Goal: Information Seeking & Learning: Learn about a topic

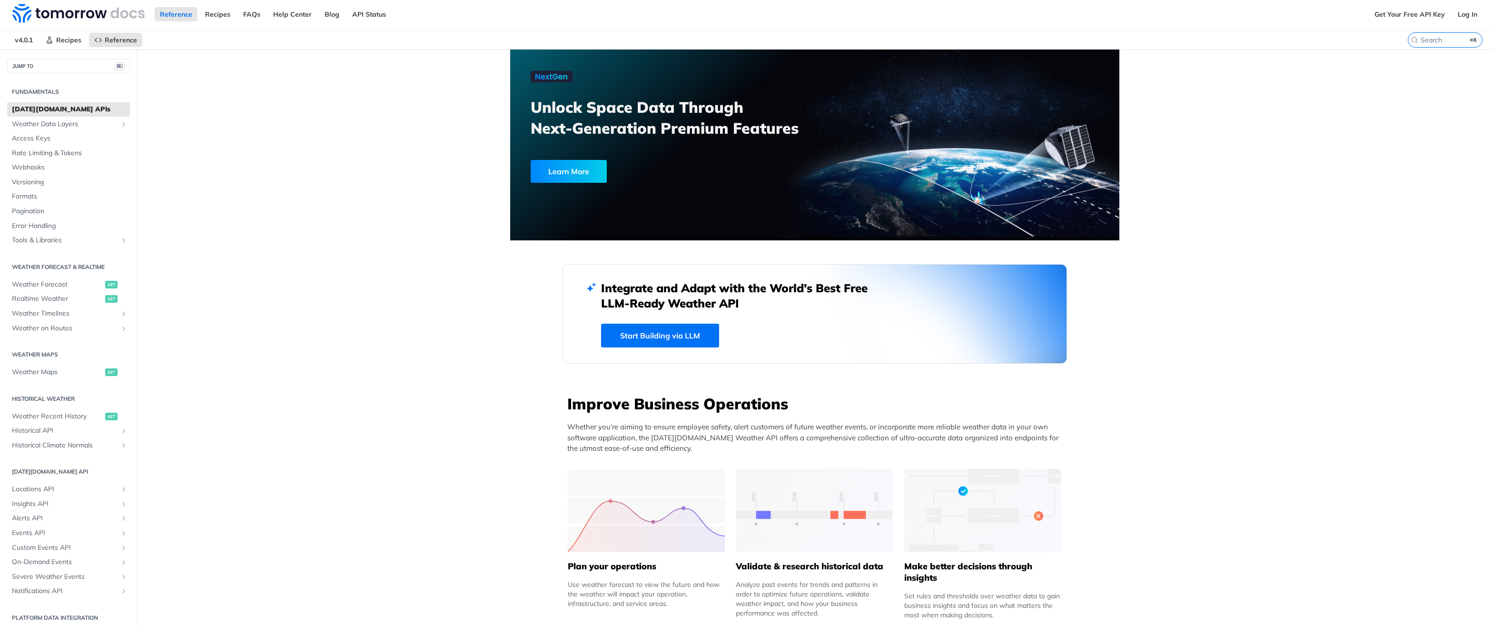
scroll to position [2, 0]
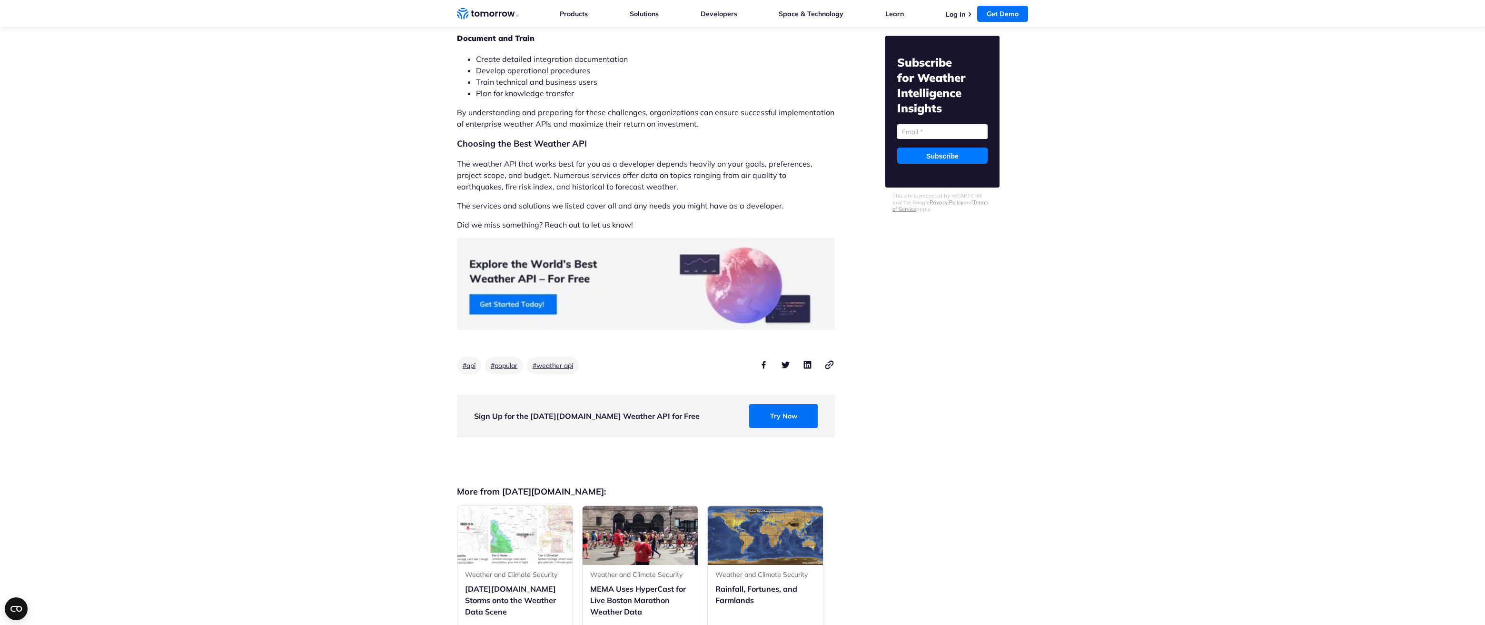
scroll to position [7723, 0]
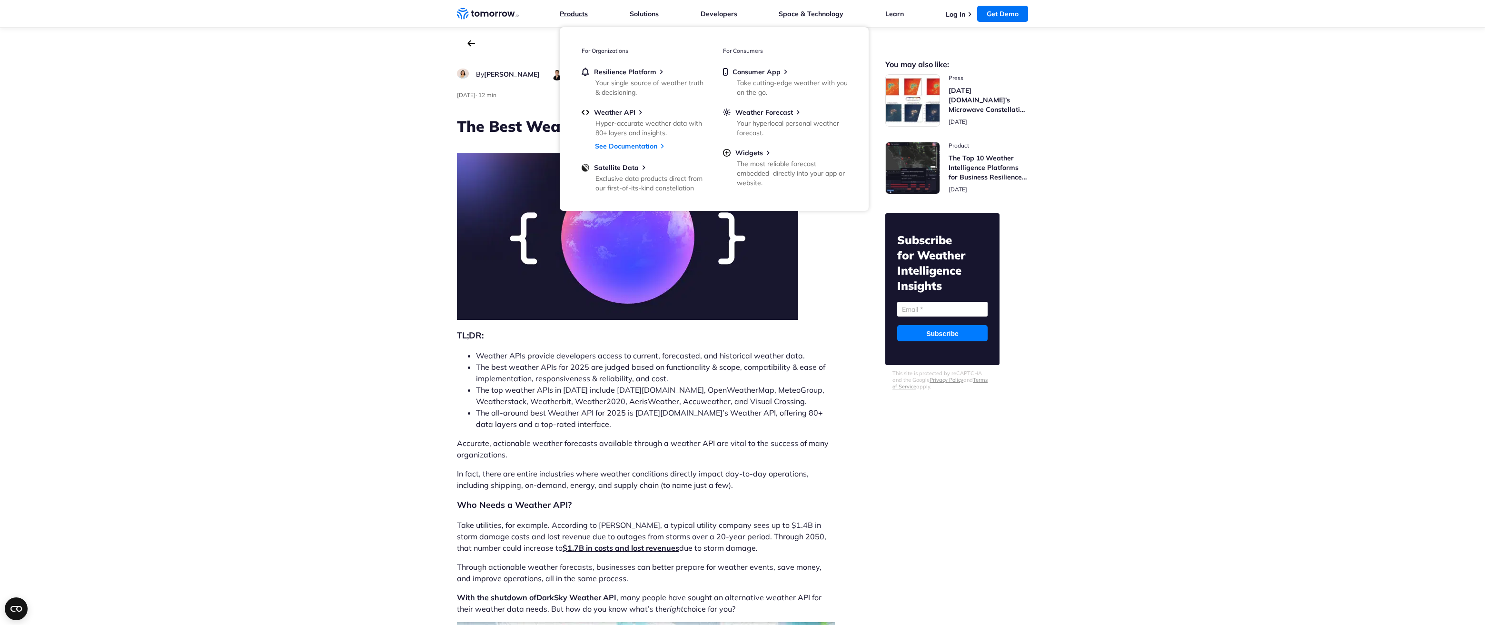
click at [583, 10] on link "Products" at bounding box center [574, 14] width 28 height 9
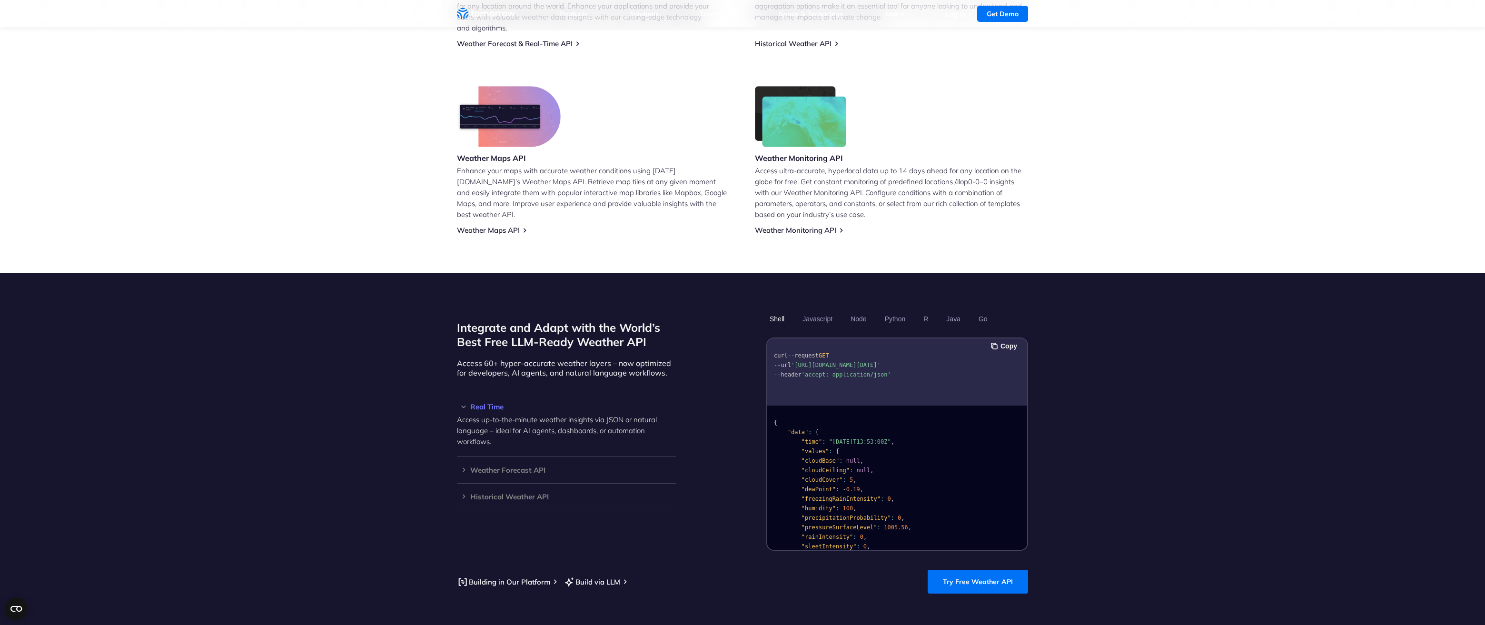
scroll to position [568, 0]
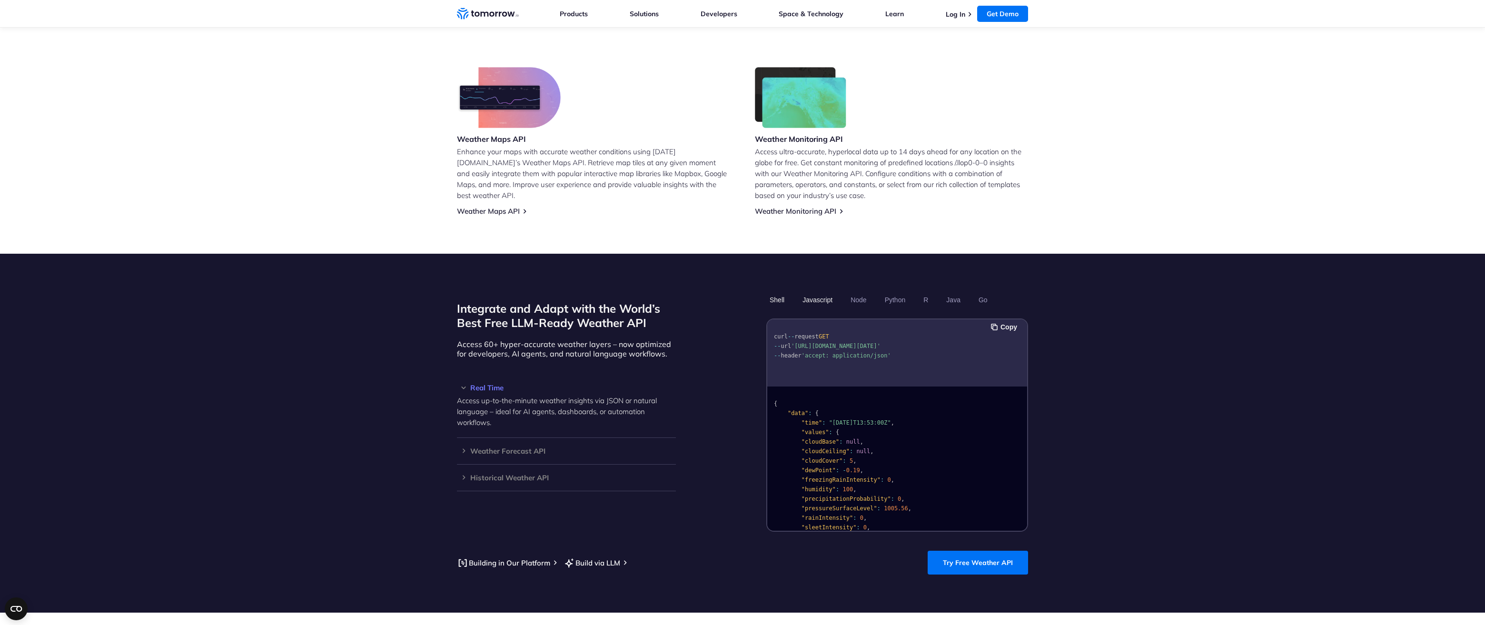
click at [810, 292] on button "Javascript" at bounding box center [817, 300] width 37 height 16
drag, startPoint x: 532, startPoint y: 466, endPoint x: 551, endPoint y: 458, distance: 20.5
click at [532, 474] on h3 "Historical Weather API" at bounding box center [566, 477] width 219 height 7
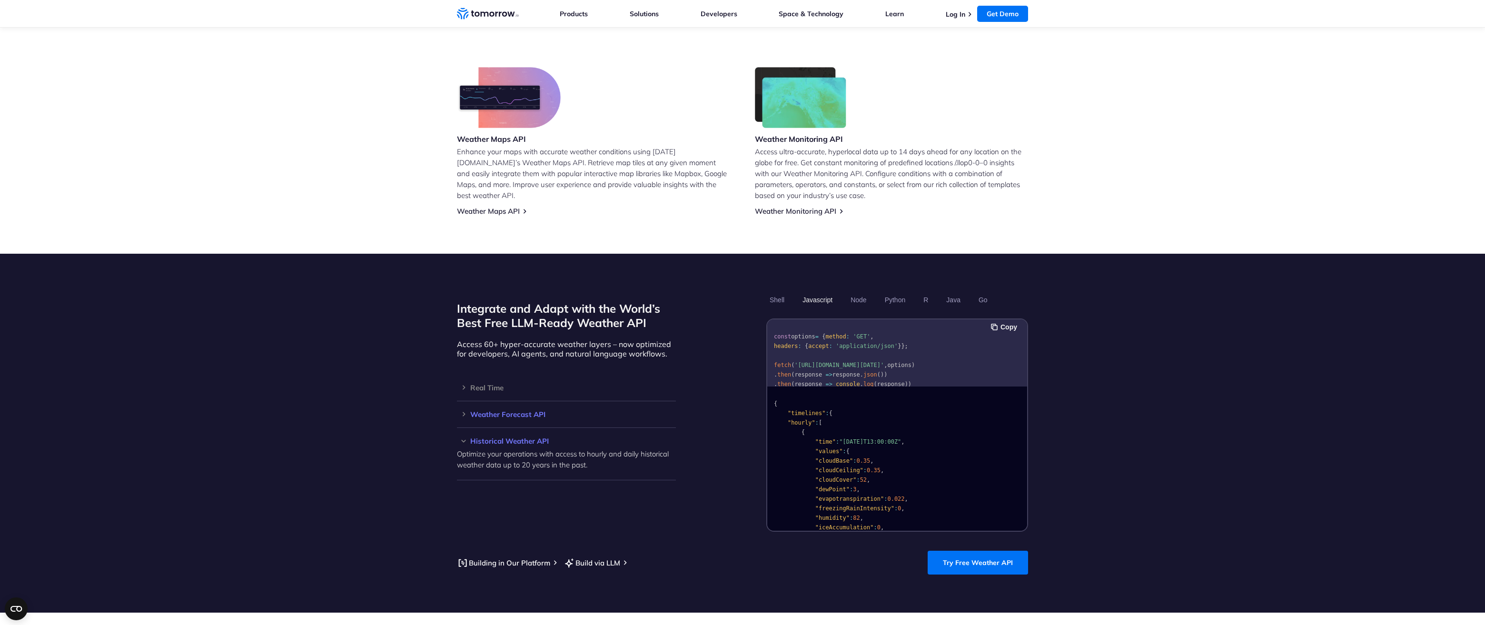
click at [521, 409] on div "Weather Forecast API Access ultra-accurate, hyperlocal data up to 14 days in th…" at bounding box center [566, 414] width 219 height 27
click at [520, 411] on h3 "Weather Forecast API" at bounding box center [566, 414] width 219 height 7
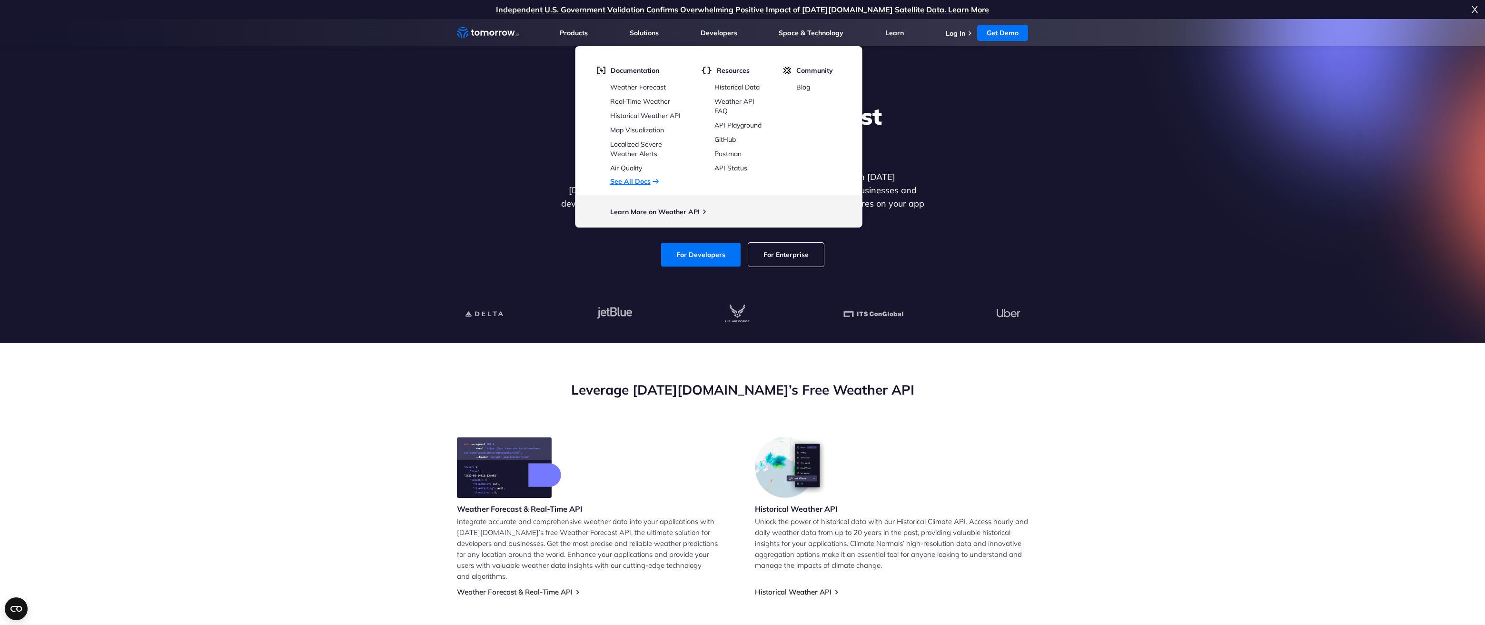
click at [645, 184] on link "See All Docs" at bounding box center [630, 181] width 40 height 9
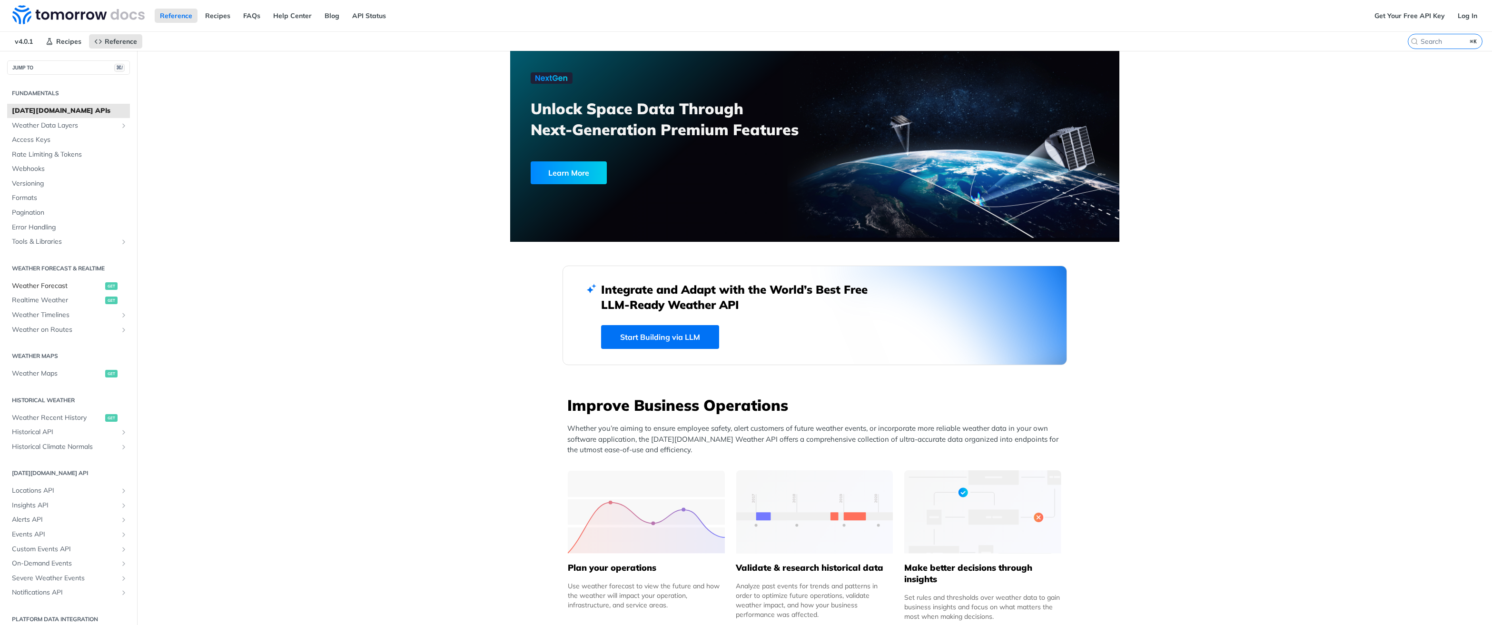
click at [43, 288] on span "Weather Forecast" at bounding box center [57, 286] width 91 height 10
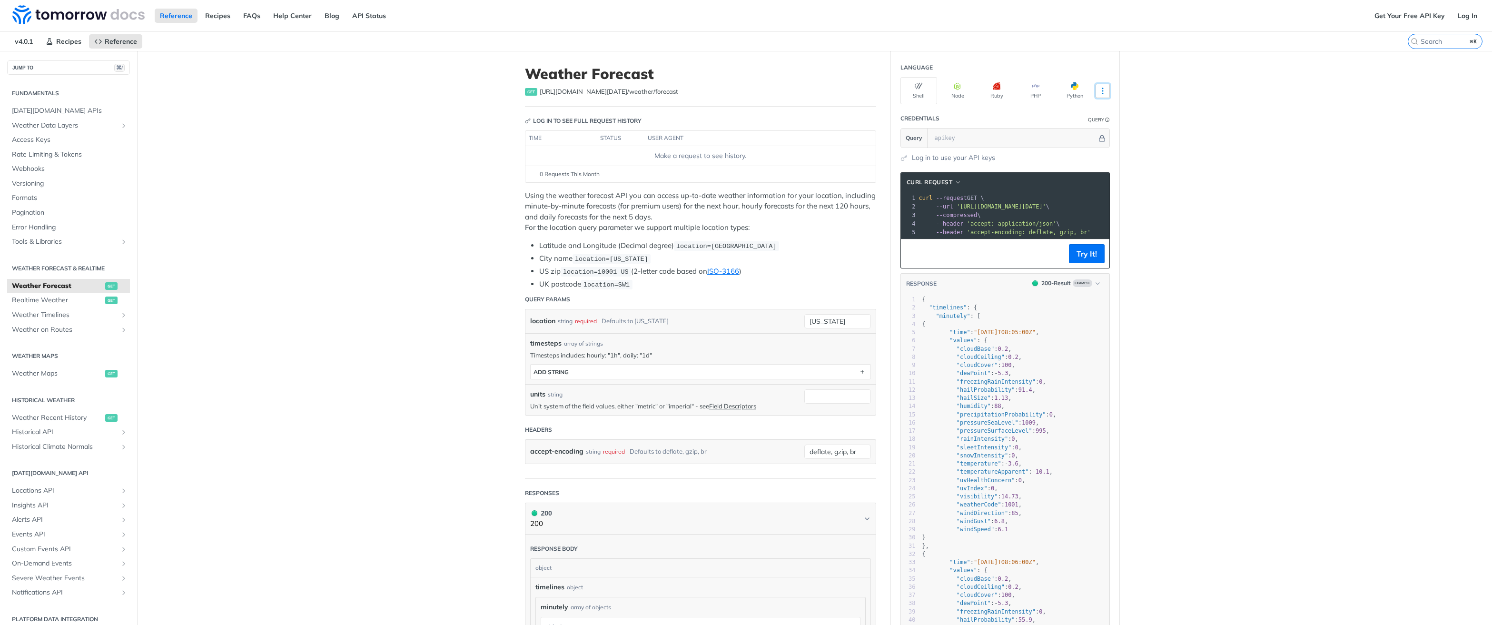
click at [1102, 90] on icon "More ellipsis" at bounding box center [1103, 91] width 9 height 9
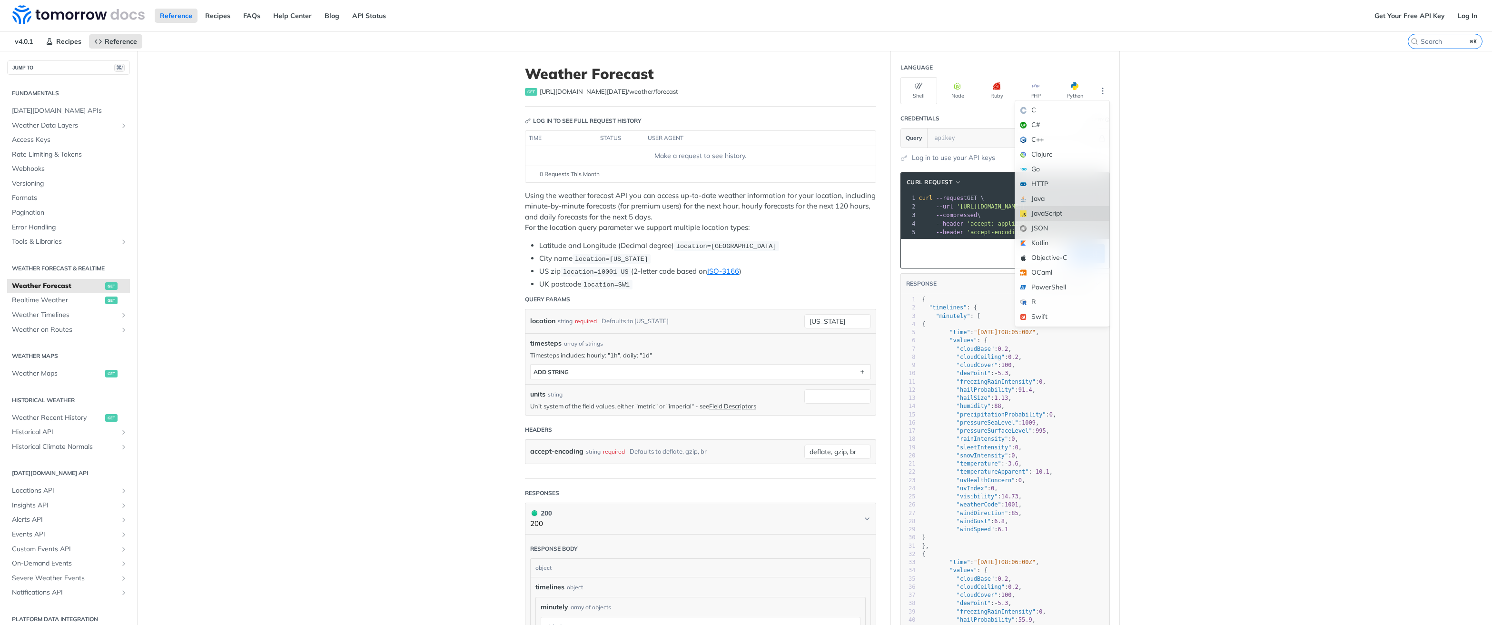
click at [1064, 216] on div "JavaScript" at bounding box center [1062, 213] width 94 height 15
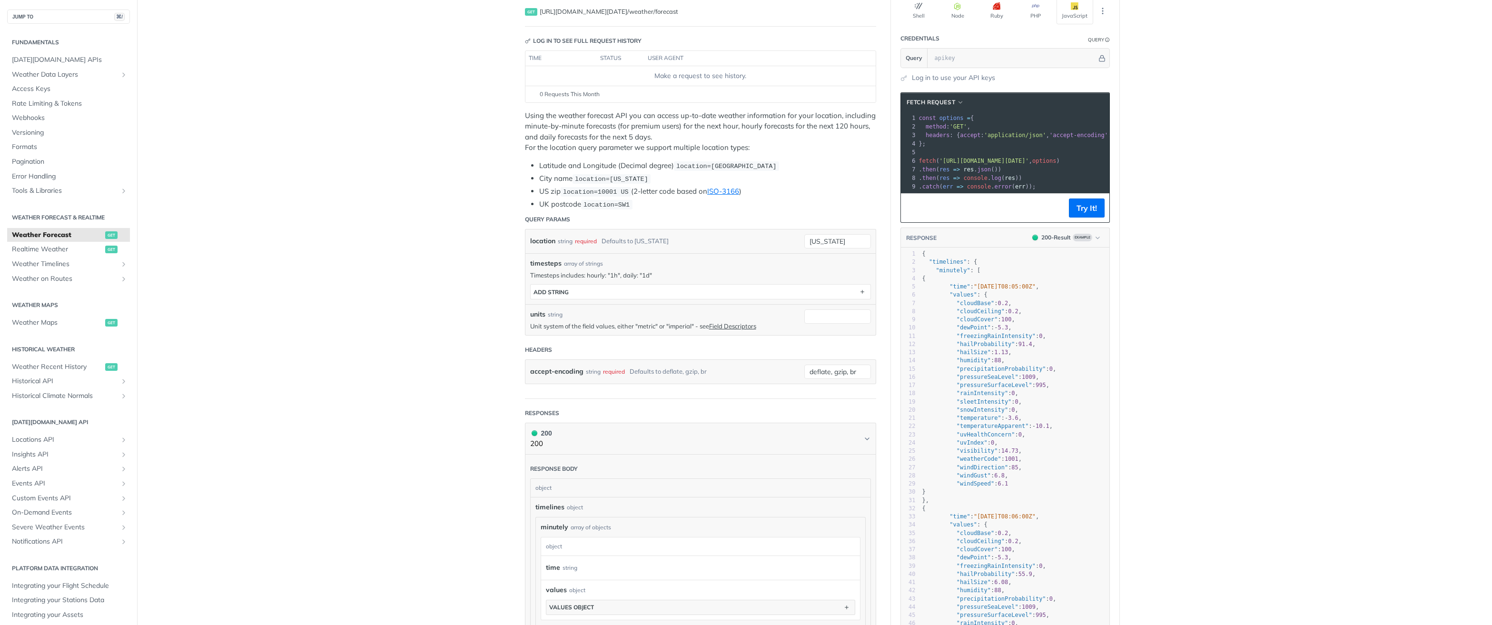
scroll to position [91, 0]
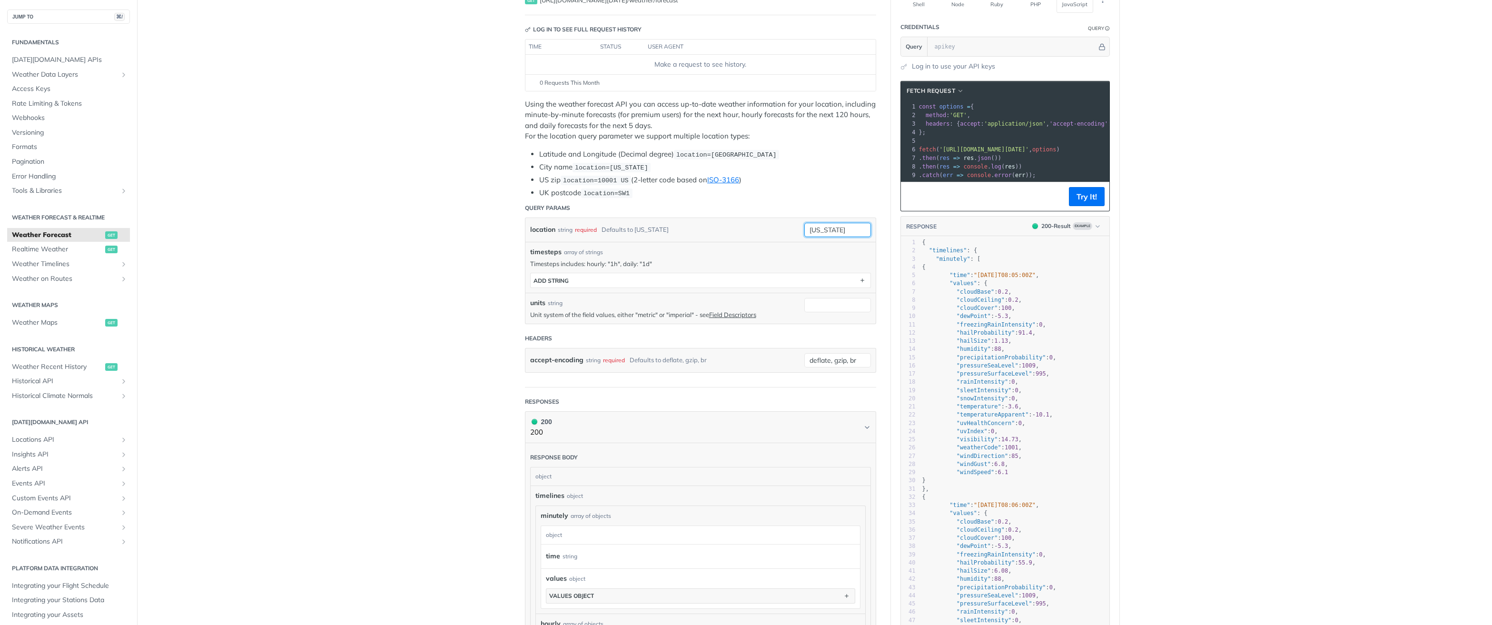
click at [834, 228] on input "new york" at bounding box center [838, 230] width 67 height 14
click at [770, 223] on div "location string required Defaults to new york" at bounding box center [664, 230] width 269 height 14
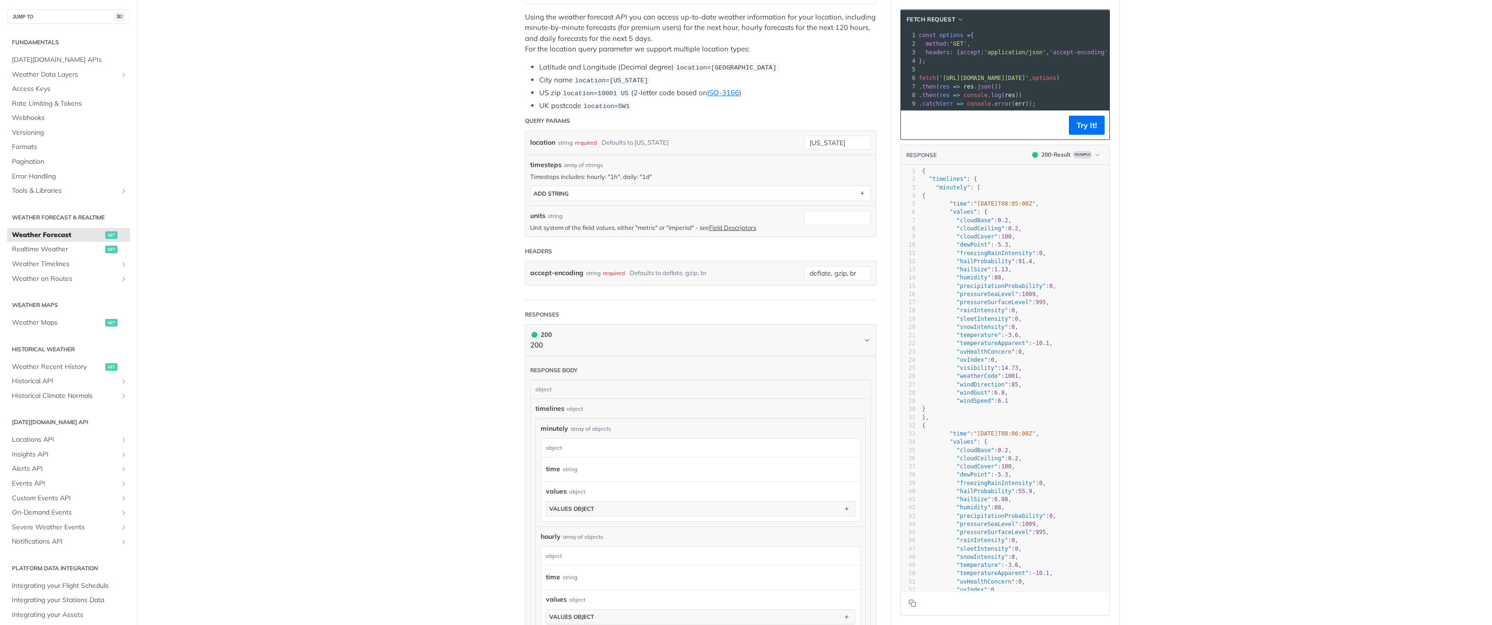
scroll to position [161, 0]
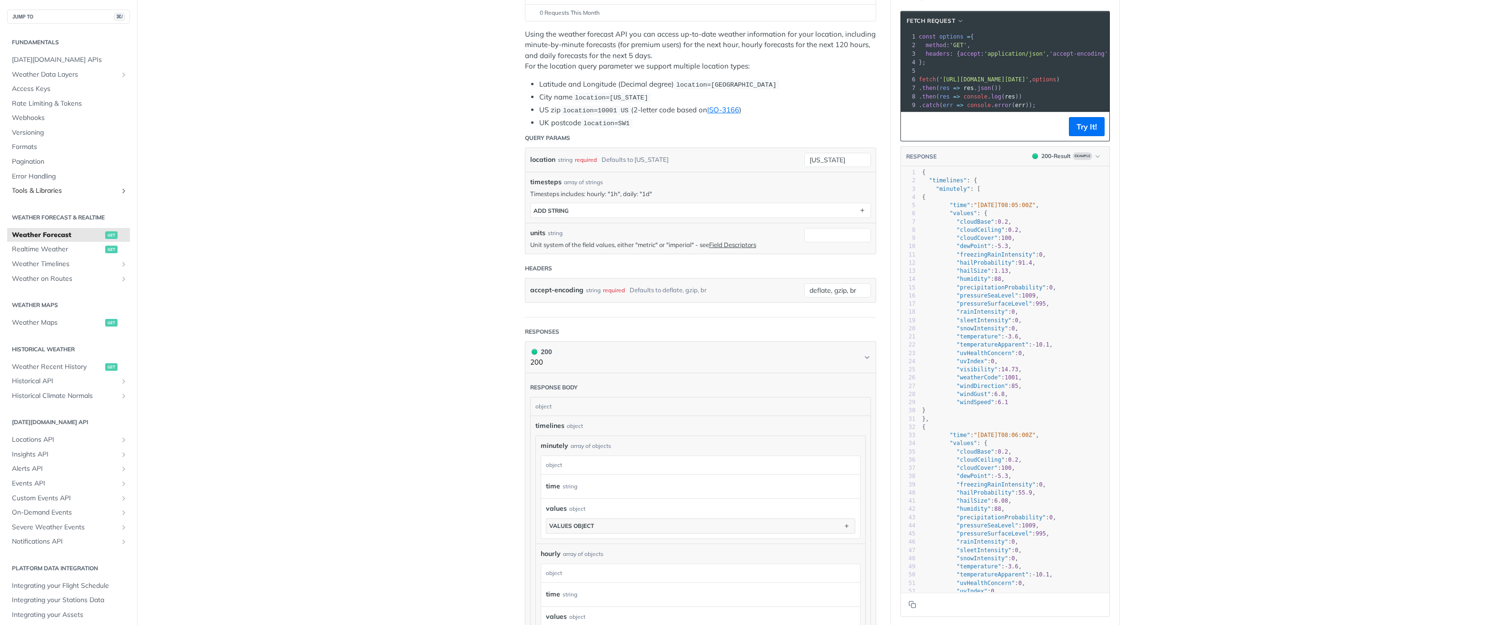
click at [71, 191] on span "Tools & Libraries" at bounding box center [65, 191] width 106 height 10
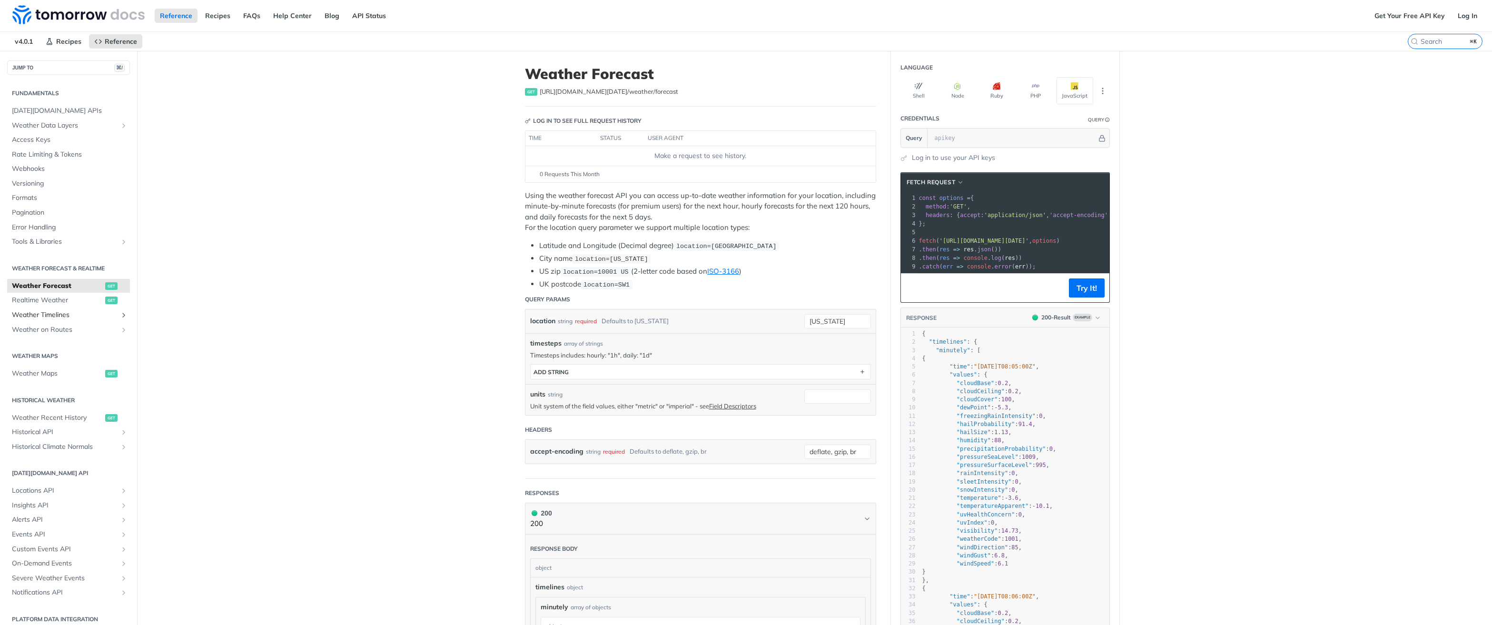
click at [120, 316] on icon "Show subpages for Weather Timelines" at bounding box center [124, 315] width 8 height 8
click at [120, 346] on icon "Show subpages for Weather on Routes" at bounding box center [124, 345] width 8 height 8
click at [120, 425] on icon "Show subpages for Historical API" at bounding box center [124, 425] width 8 height 8
click at [108, 460] on span "Historical Climate Normals" at bounding box center [65, 455] width 106 height 10
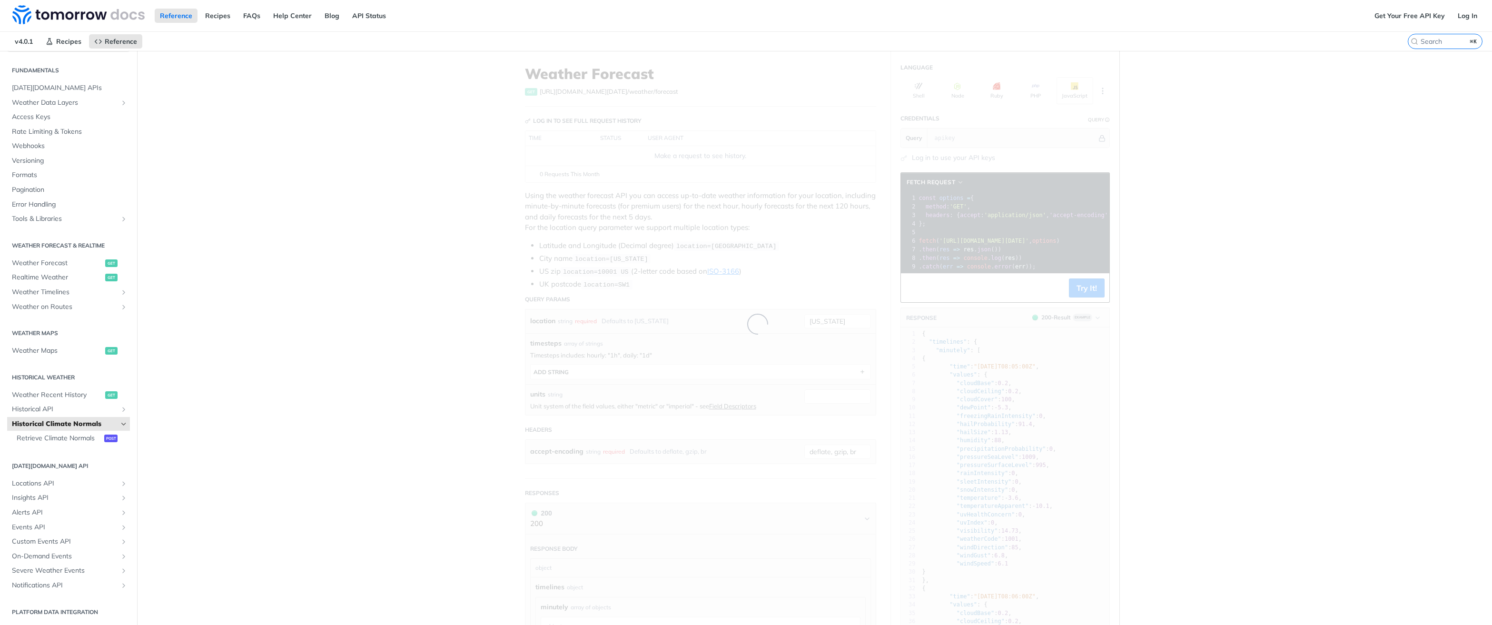
scroll to position [32, 0]
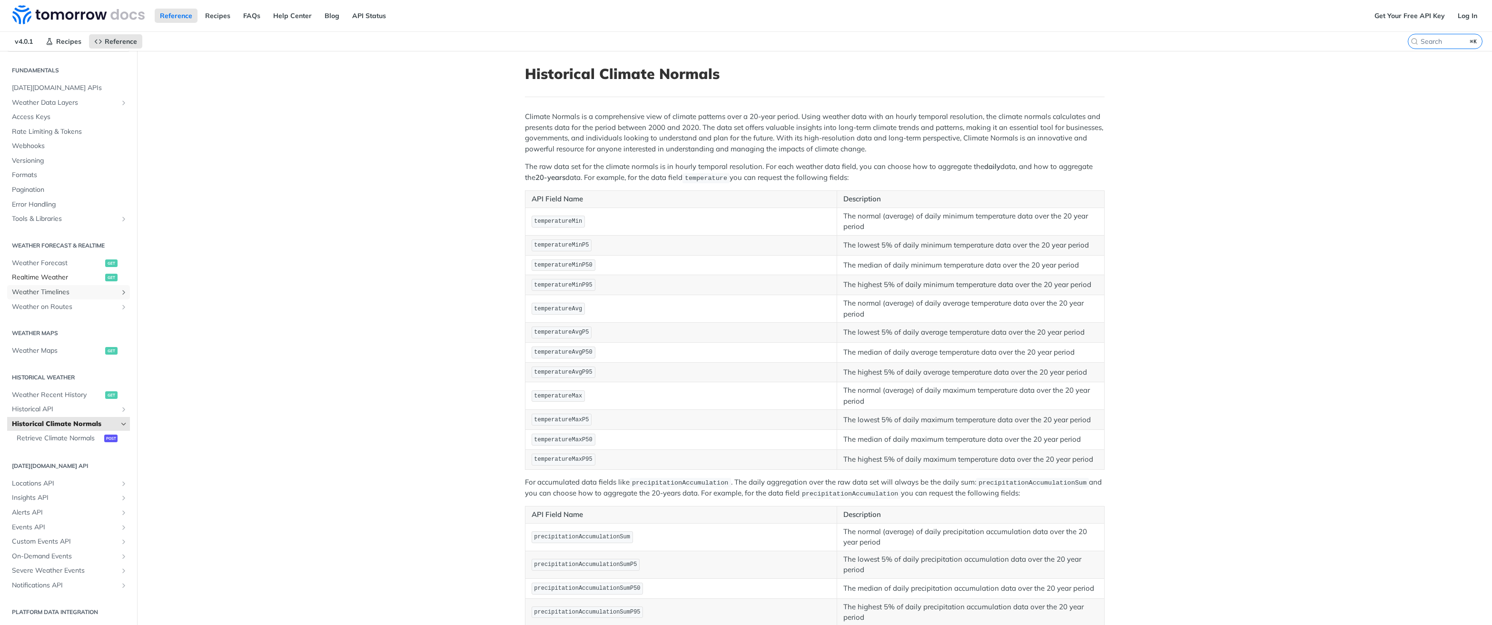
click at [76, 288] on span "Weather Timelines" at bounding box center [65, 293] width 106 height 10
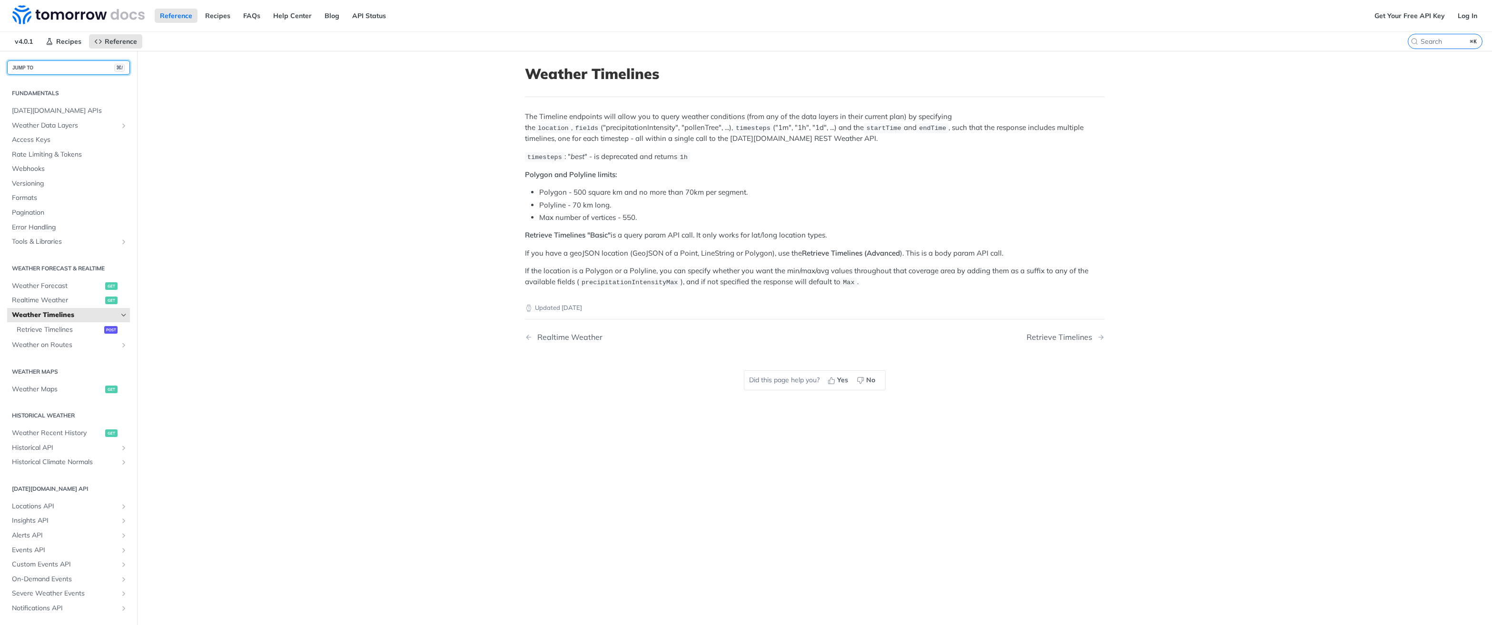
click at [58, 65] on button "JUMP TO ⌘/" at bounding box center [68, 67] width 123 height 14
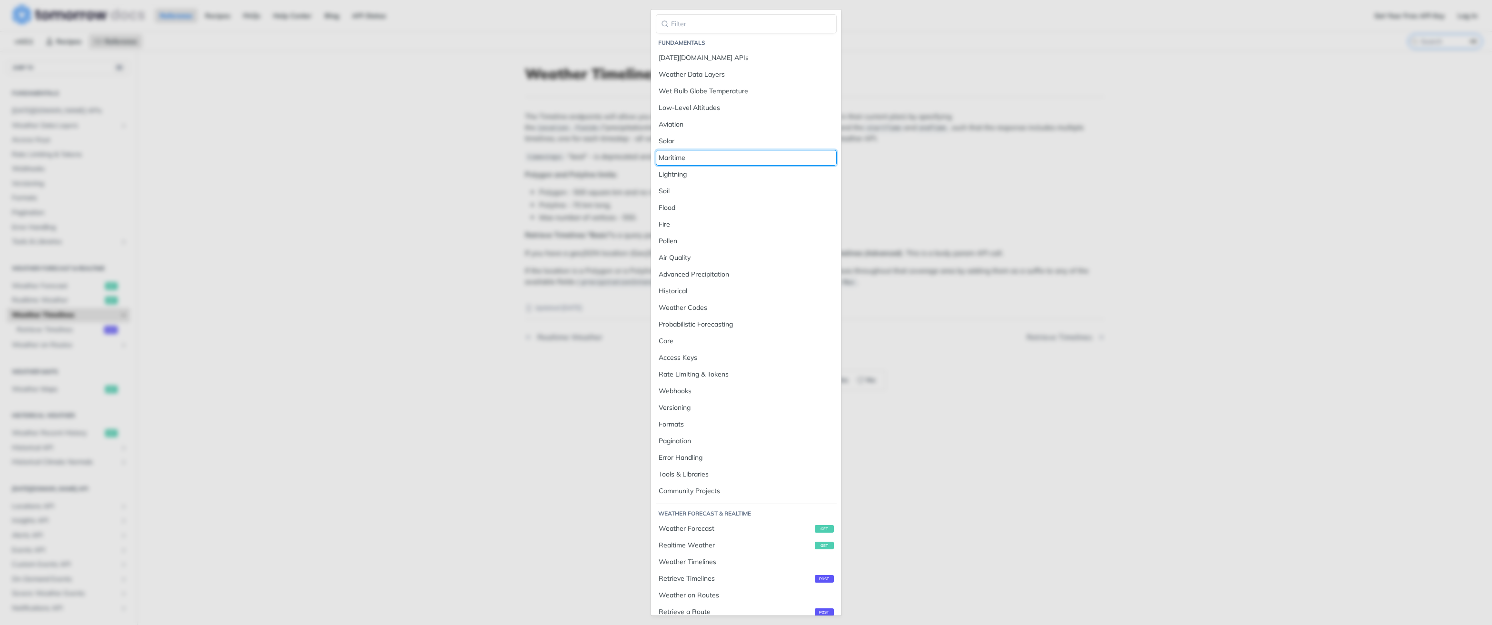
click at [696, 155] on div "Maritime" at bounding box center [746, 158] width 175 height 10
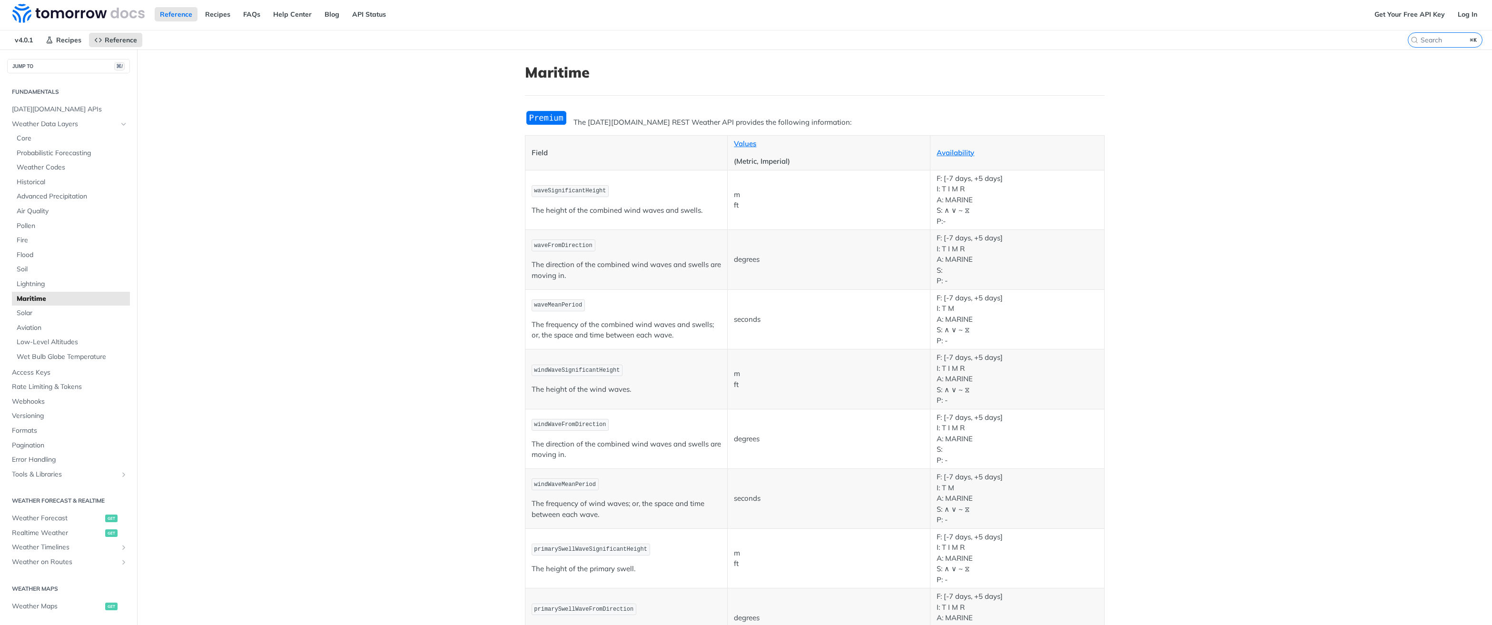
scroll to position [2, 0]
click at [27, 236] on span "Fire" at bounding box center [72, 240] width 111 height 10
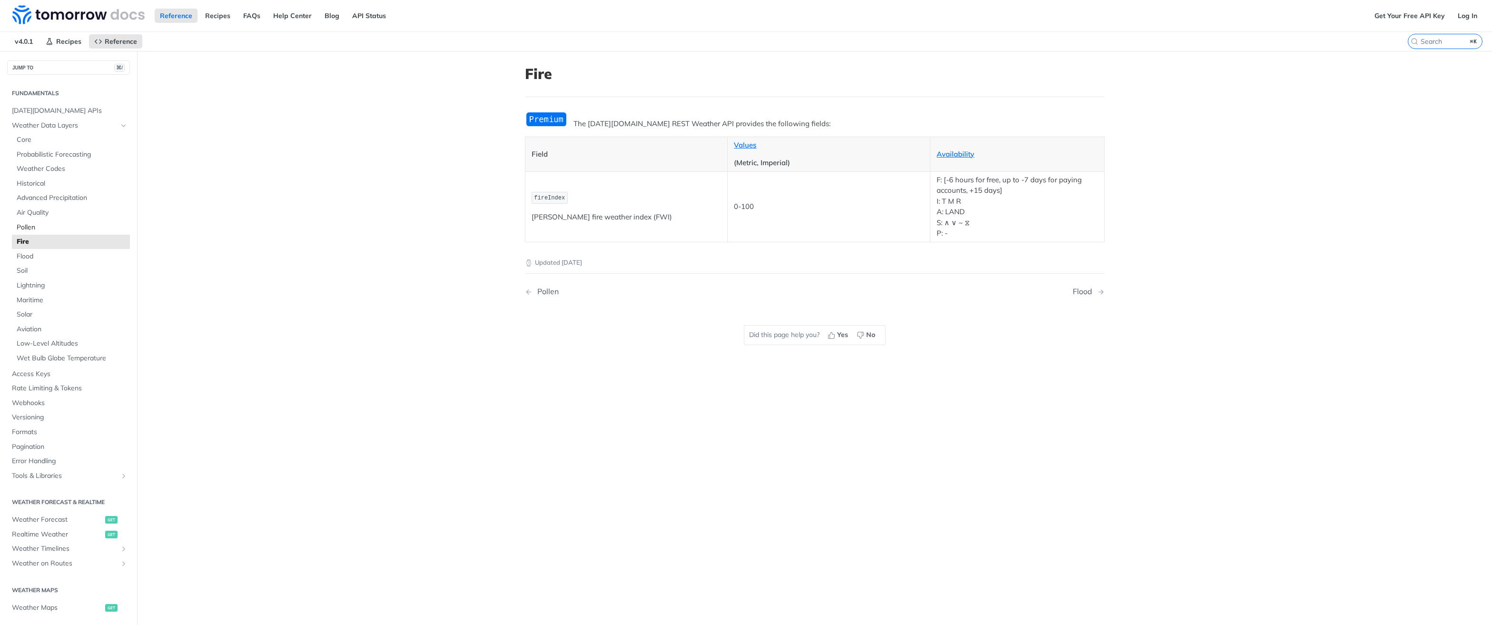
click at [30, 226] on span "Pollen" at bounding box center [72, 228] width 111 height 10
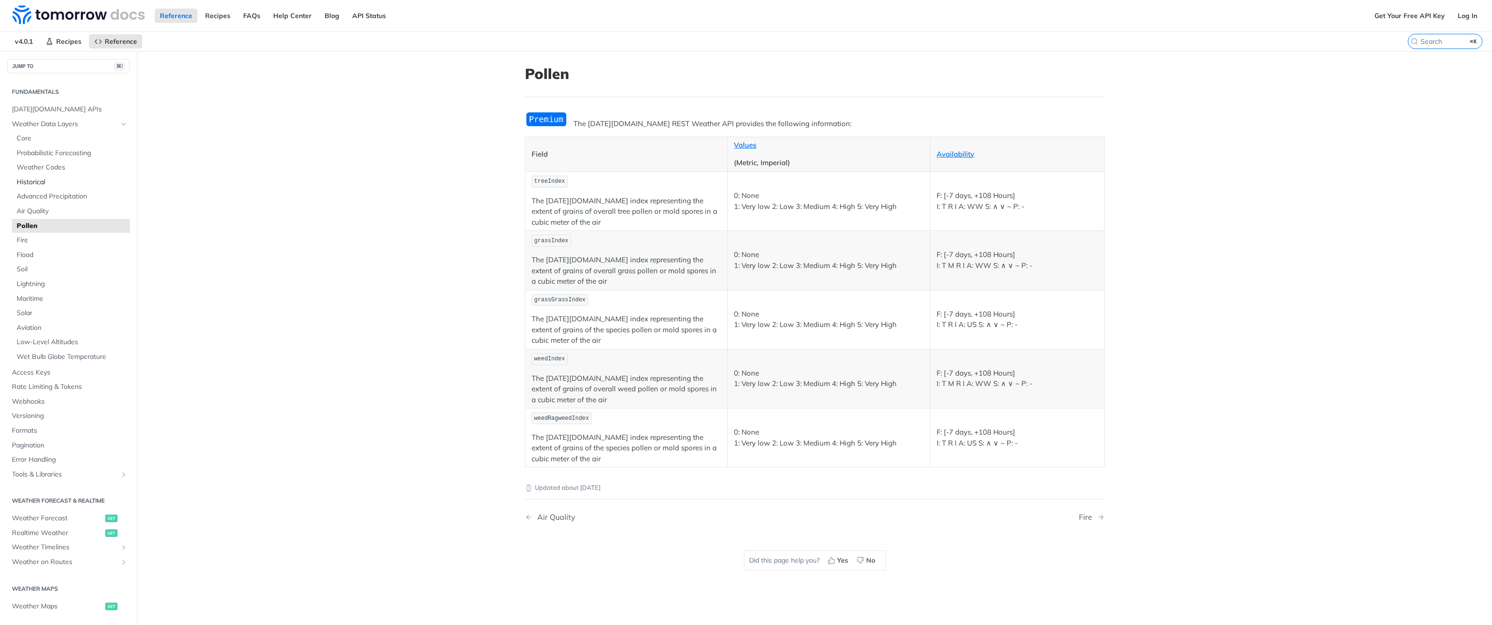
scroll to position [2, 0]
click at [62, 125] on span "Weather Data Layers" at bounding box center [65, 124] width 106 height 10
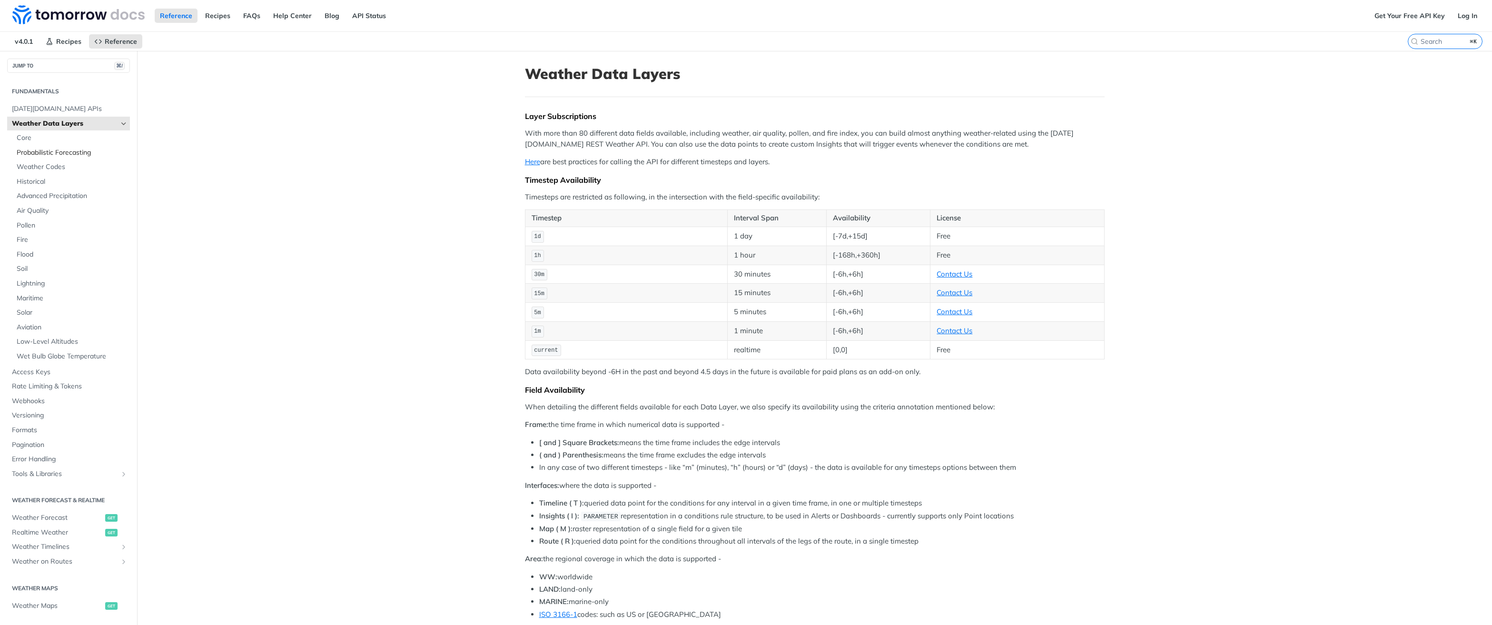
click at [67, 146] on link "Probabilistic Forecasting" at bounding box center [71, 153] width 118 height 14
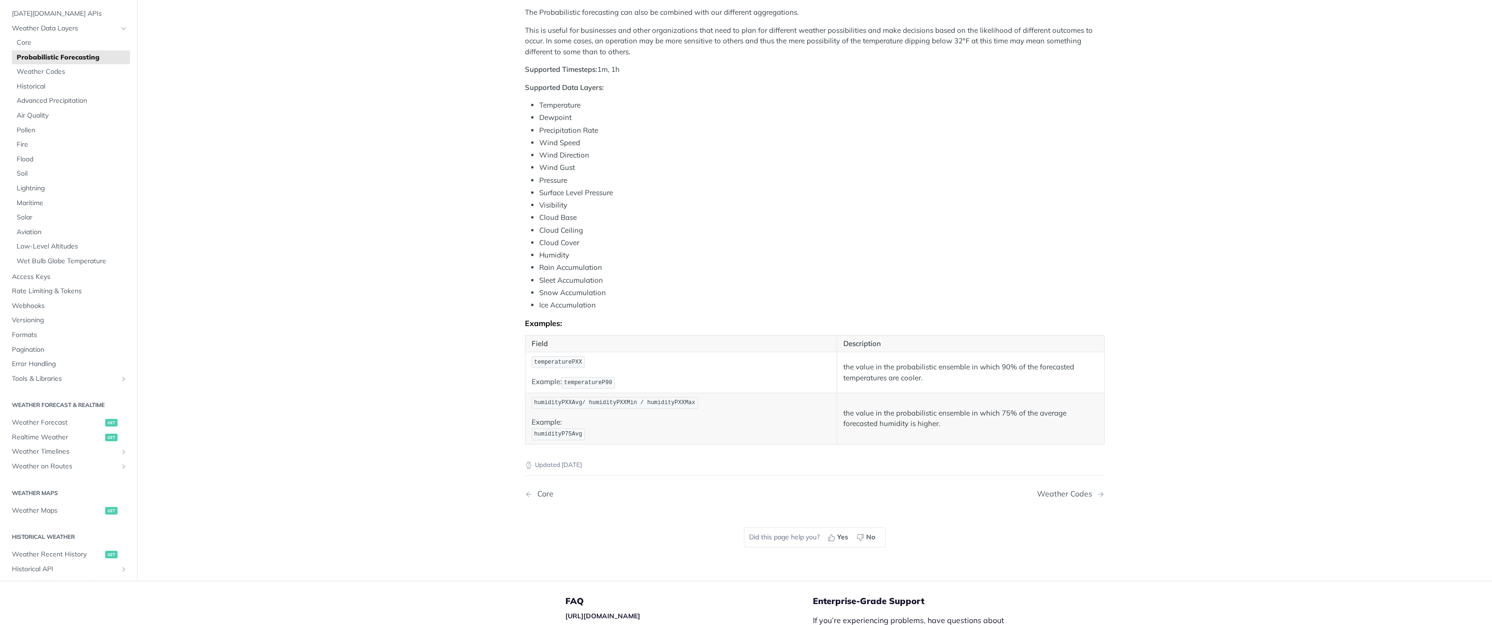
scroll to position [299, 0]
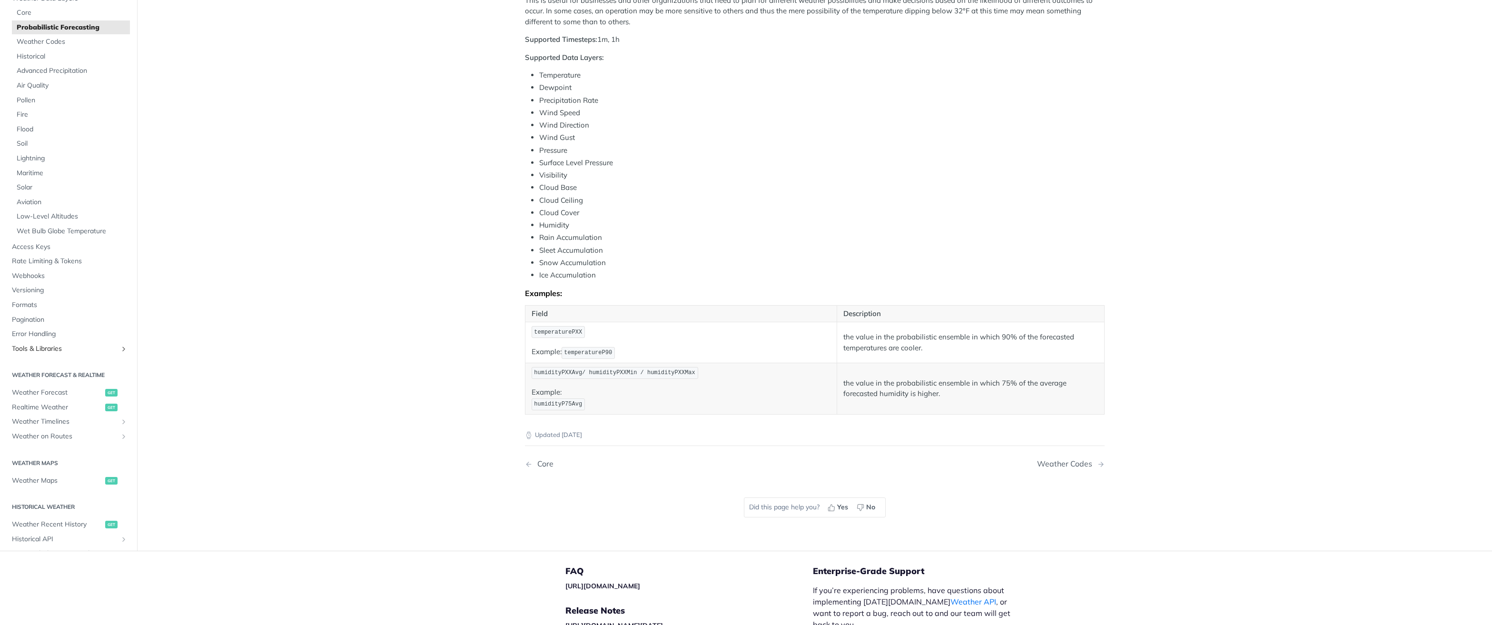
click at [61, 348] on span "Tools & Libraries" at bounding box center [65, 349] width 106 height 10
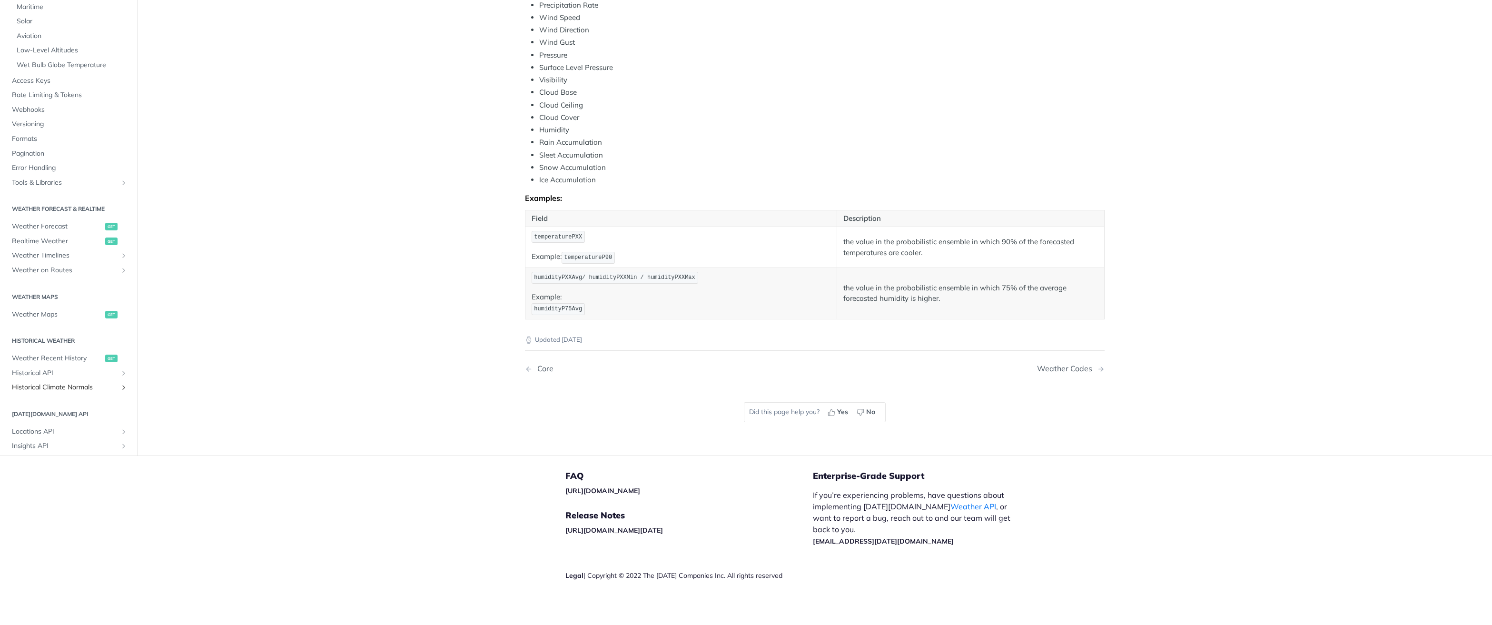
scroll to position [81, 0]
click at [80, 308] on span "Weather Maps" at bounding box center [57, 306] width 91 height 10
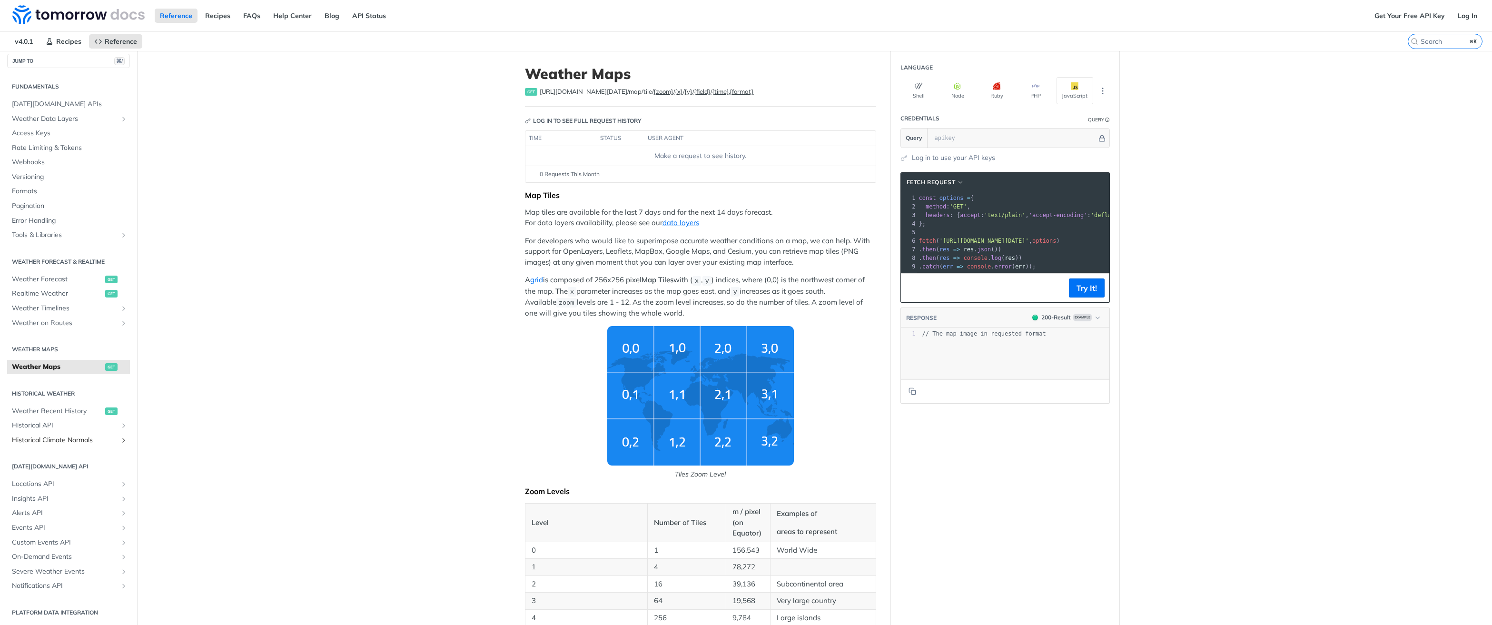
scroll to position [8, 0]
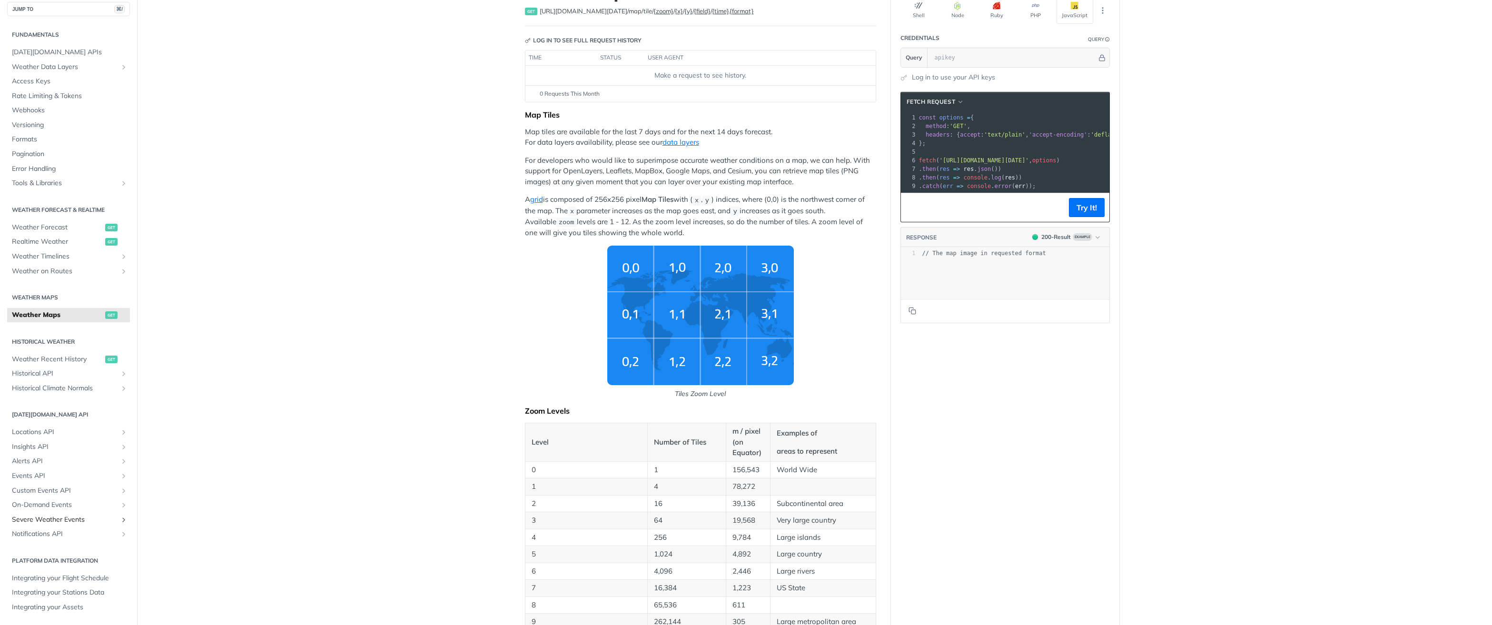
click at [95, 516] on span "Severe Weather Events" at bounding box center [65, 520] width 106 height 10
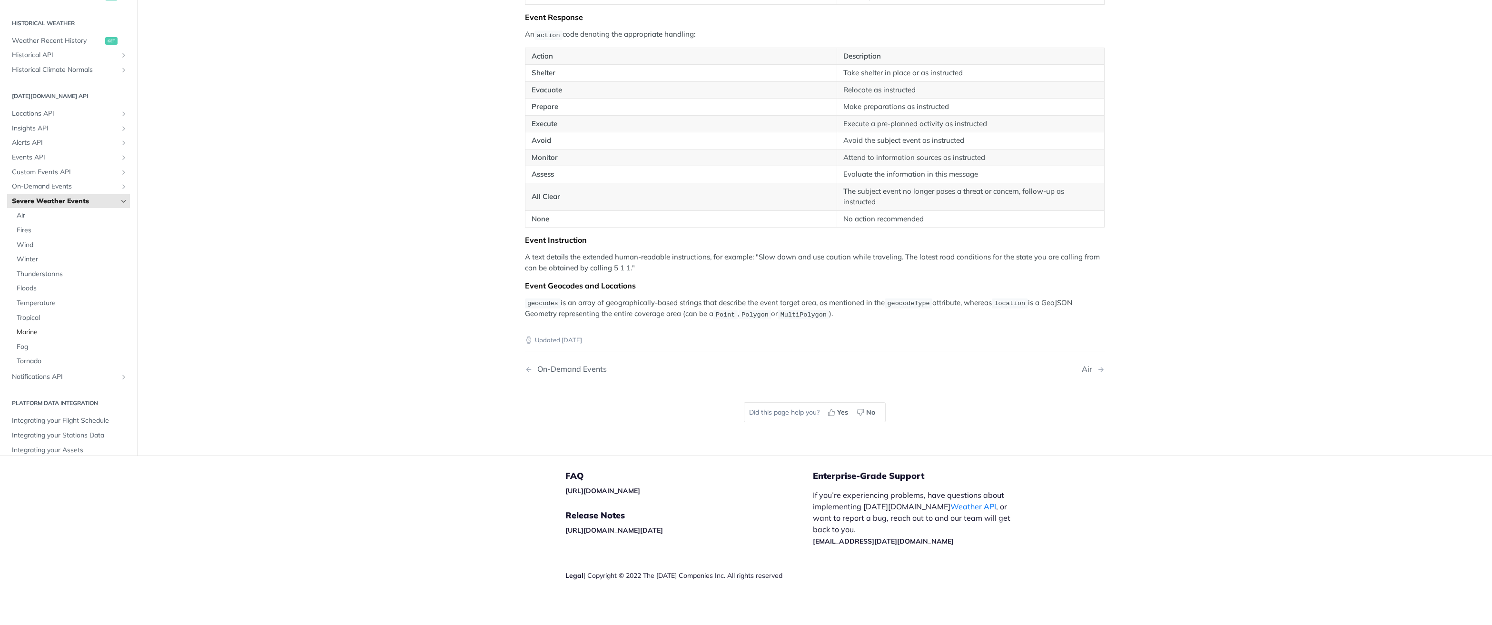
scroll to position [169, 0]
click at [89, 362] on span "Notifications API" at bounding box center [65, 365] width 106 height 10
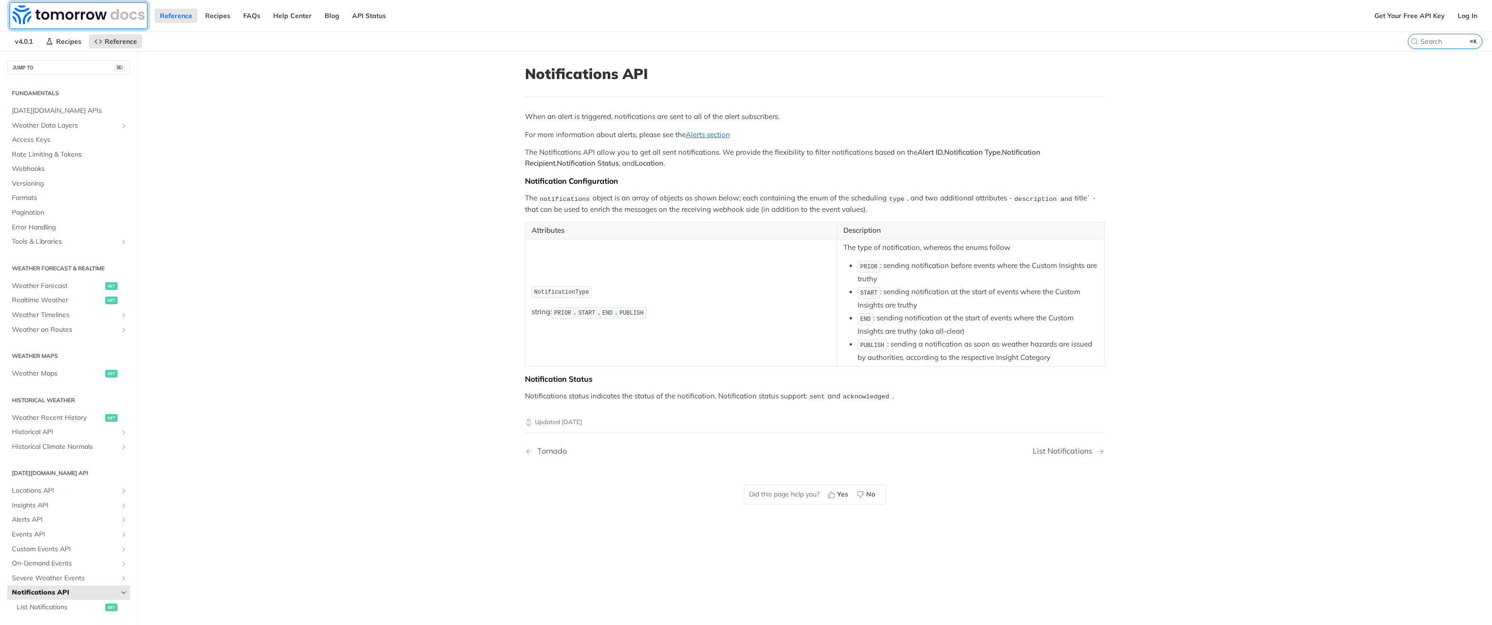
click at [82, 20] on img at bounding box center [78, 14] width 132 height 19
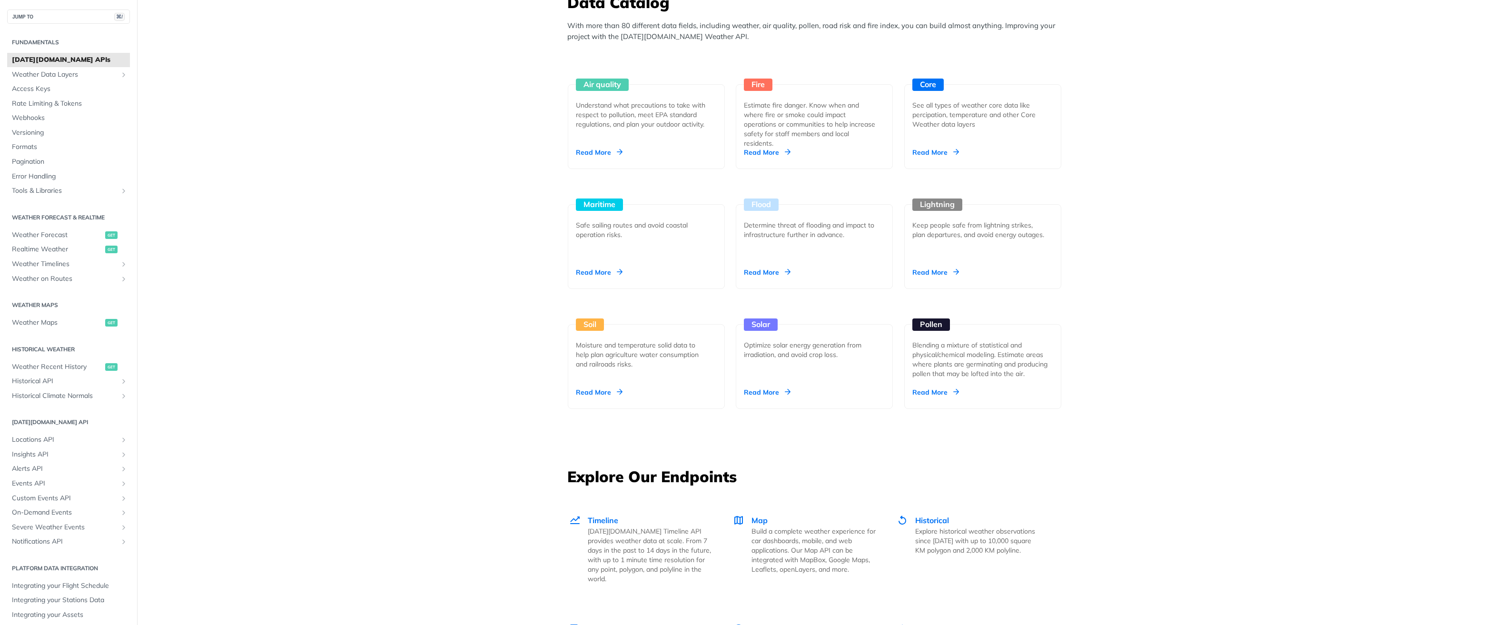
scroll to position [860, 0]
click at [643, 248] on div "Maritime Safe sailing routes and avoid coastal operation risks. Read More" at bounding box center [646, 247] width 157 height 85
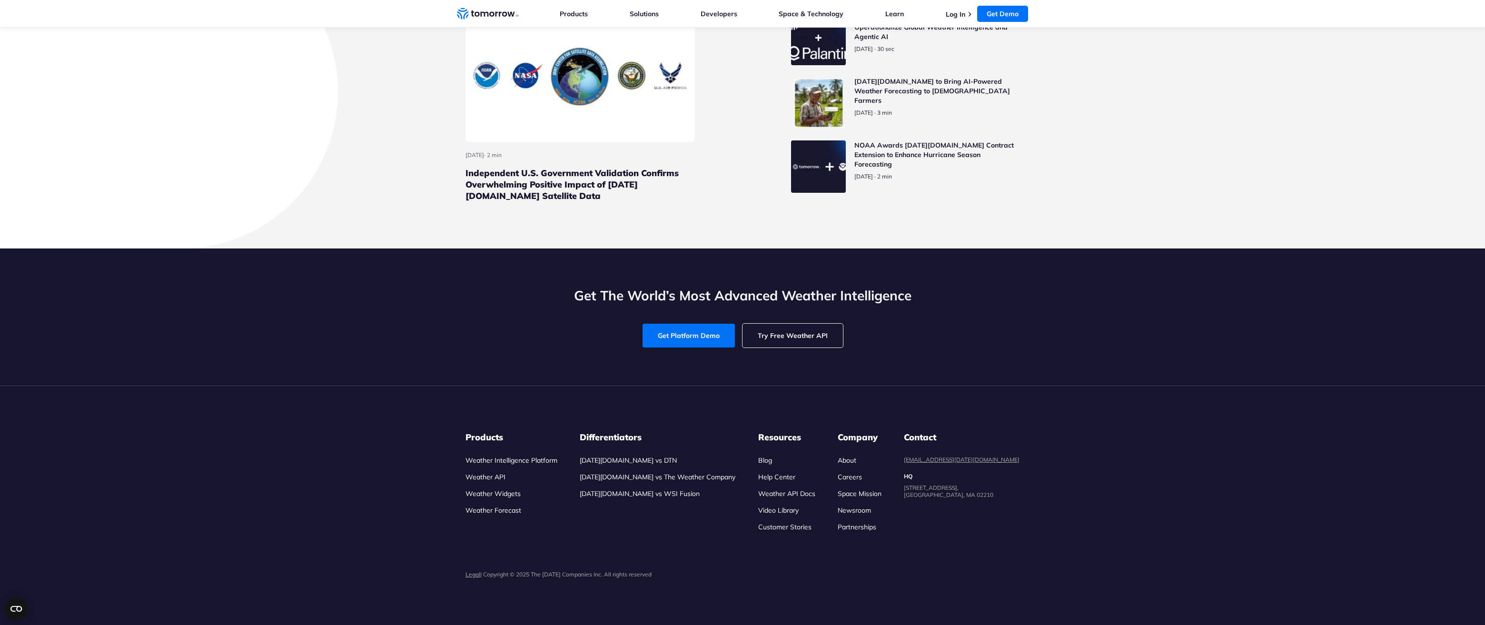
scroll to position [3714, 0]
